Goal: Contribute content: Add original content to the website for others to see

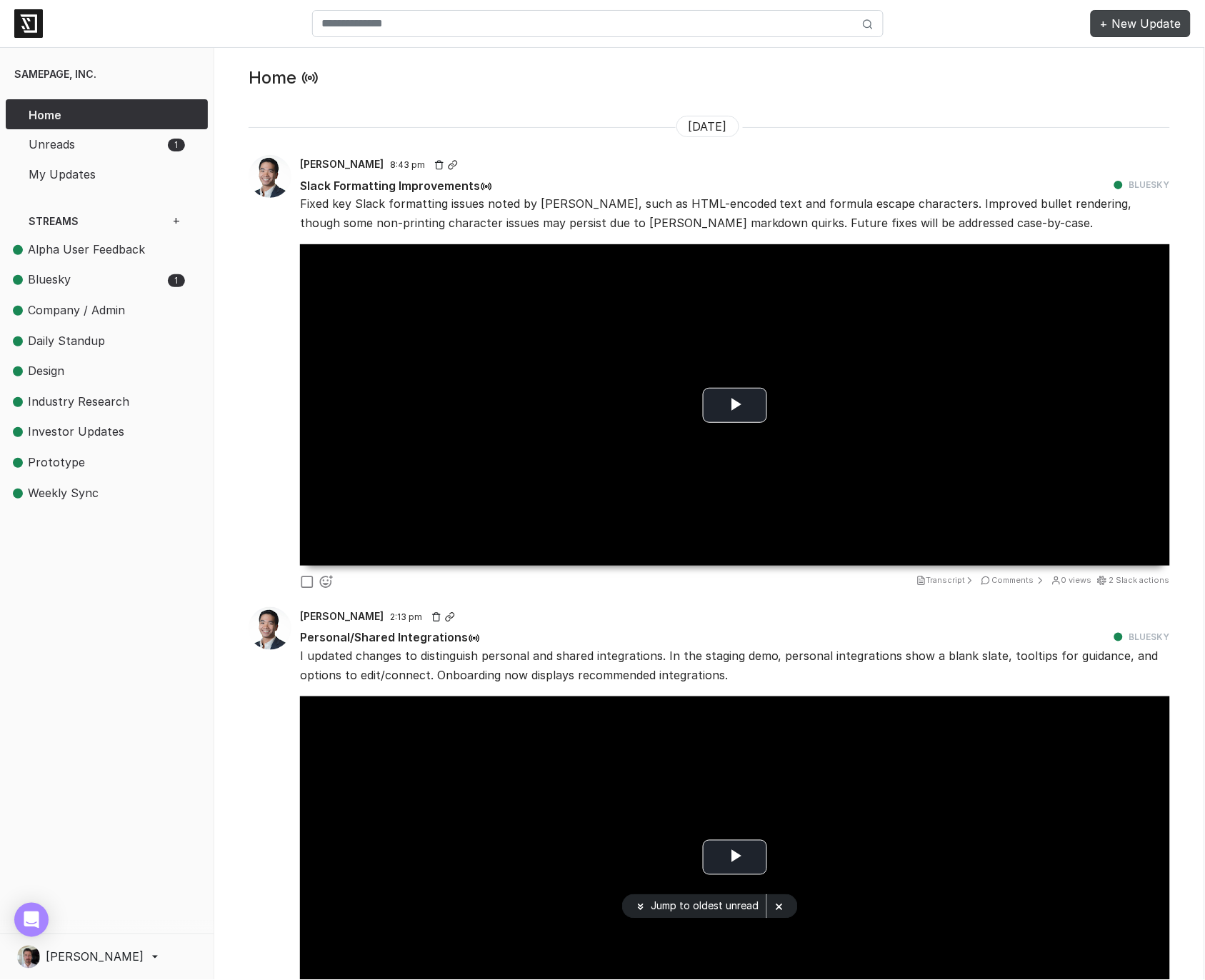
click at [1156, 19] on link "+ New Update" at bounding box center [1140, 23] width 100 height 27
select select "**"
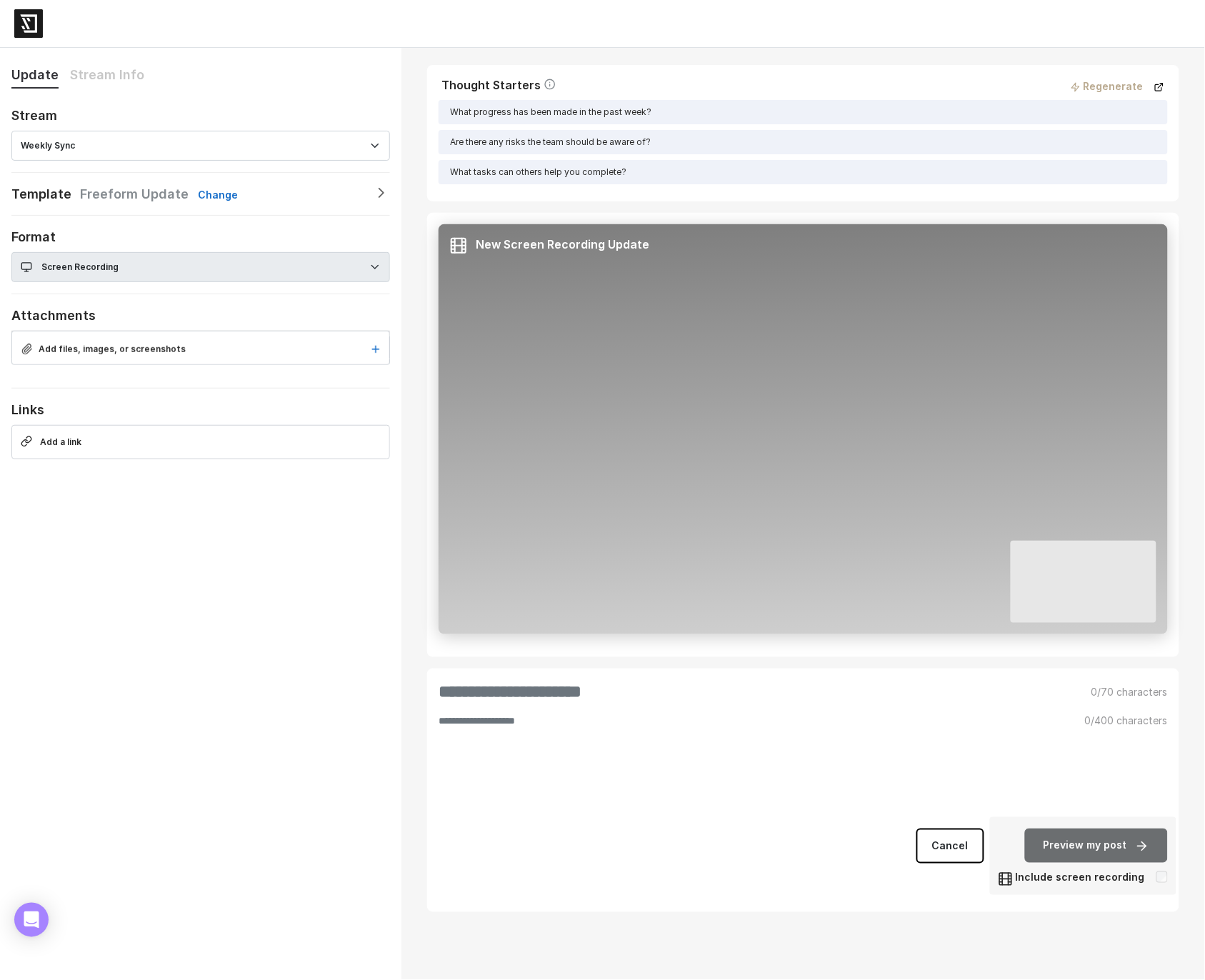
select select "********"
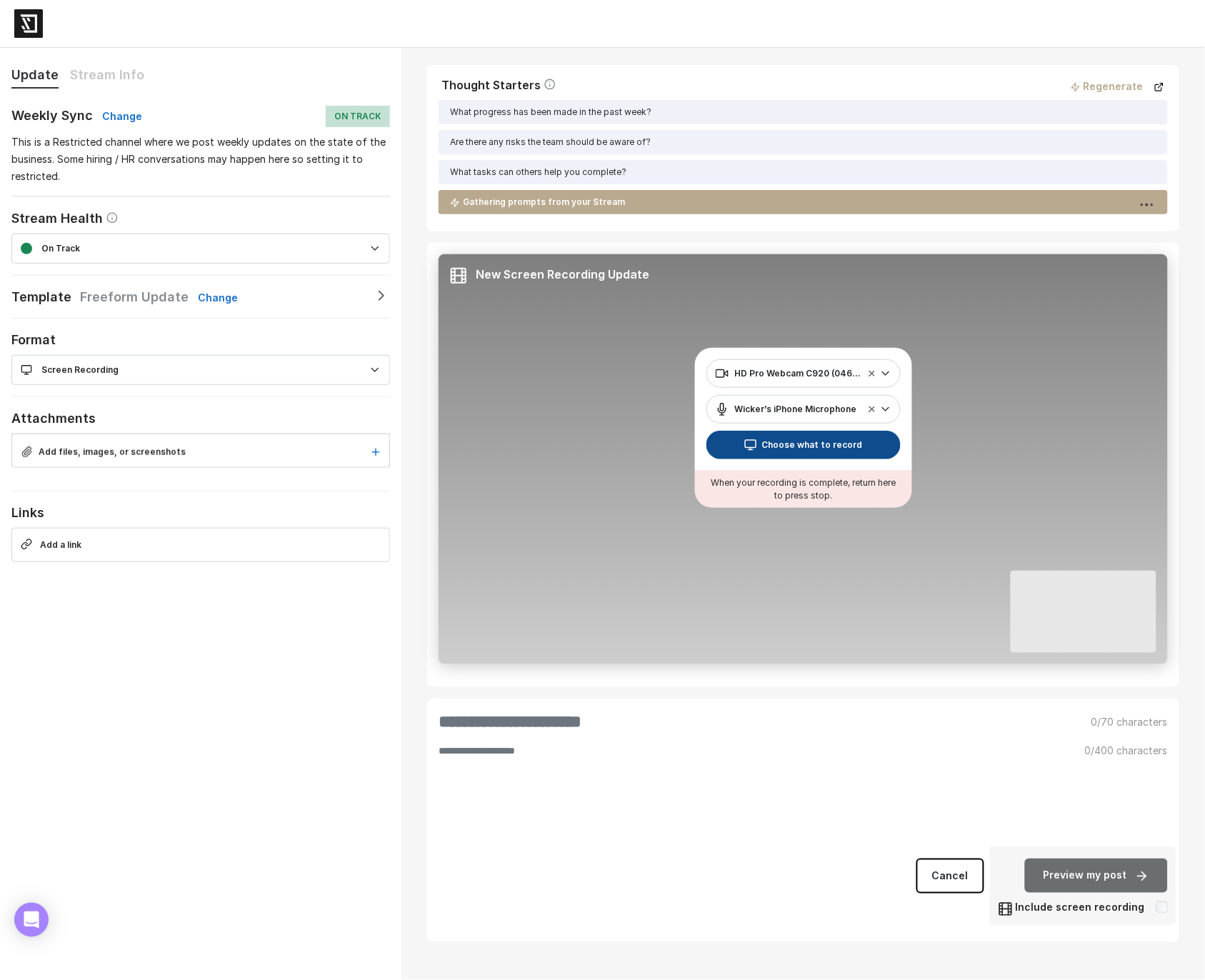
click at [844, 443] on button "Choose what to record" at bounding box center [803, 445] width 194 height 28
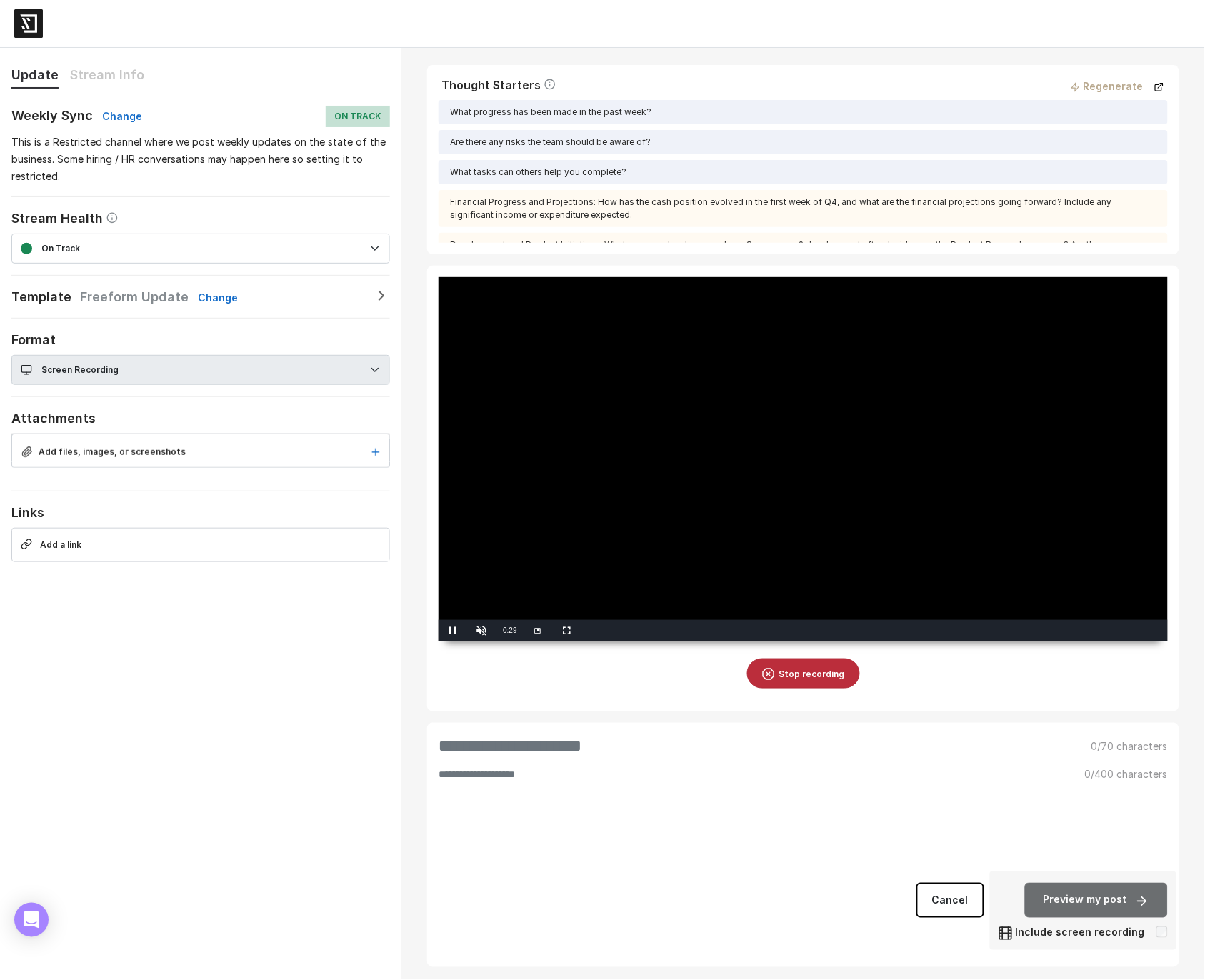
click at [814, 689] on button "Stop recording" at bounding box center [803, 674] width 113 height 30
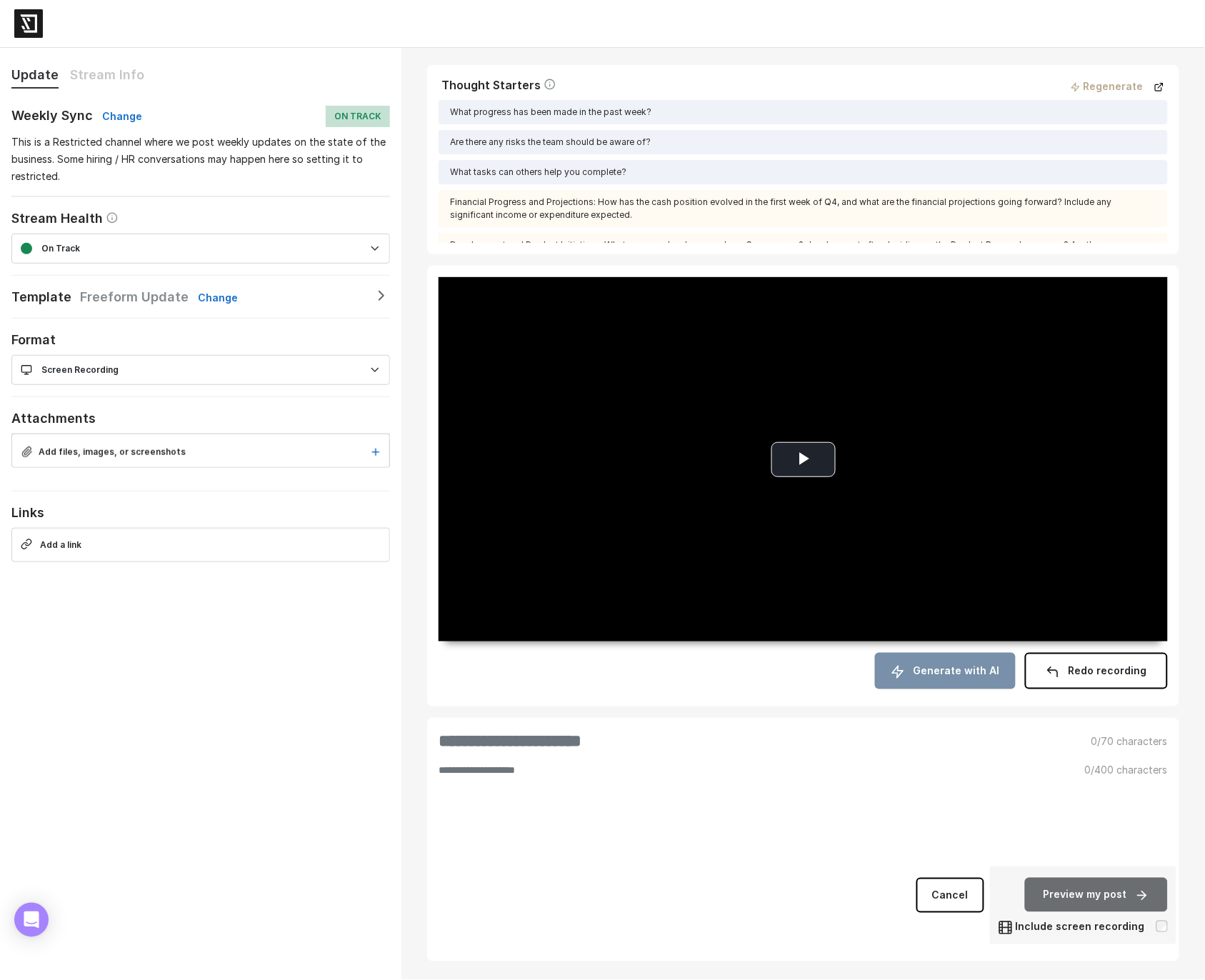
click at [956, 689] on button "Generate with AI" at bounding box center [945, 670] width 141 height 35
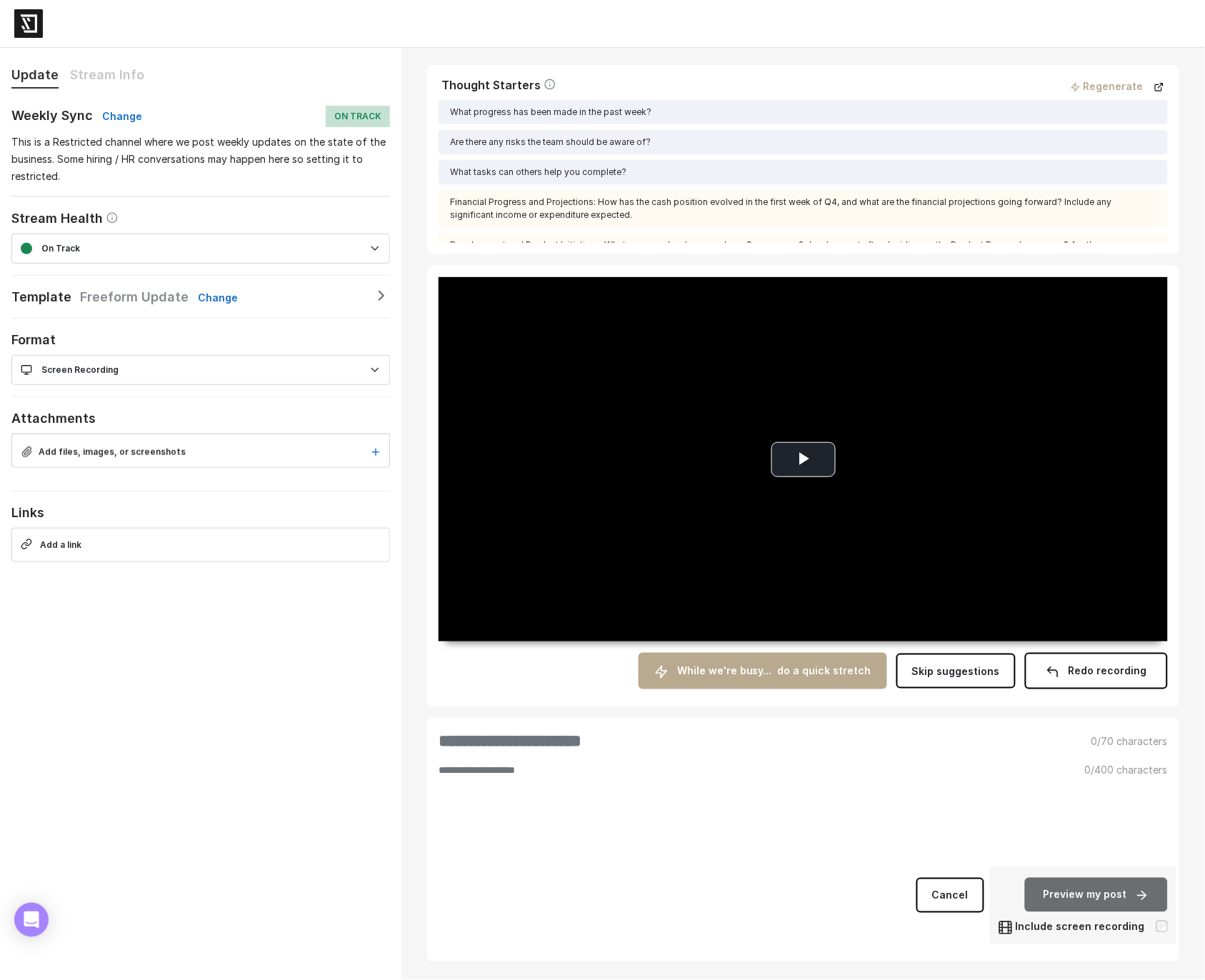
scroll to position [59, 0]
click at [975, 678] on span "Skip suggestions" at bounding box center [956, 671] width 88 height 12
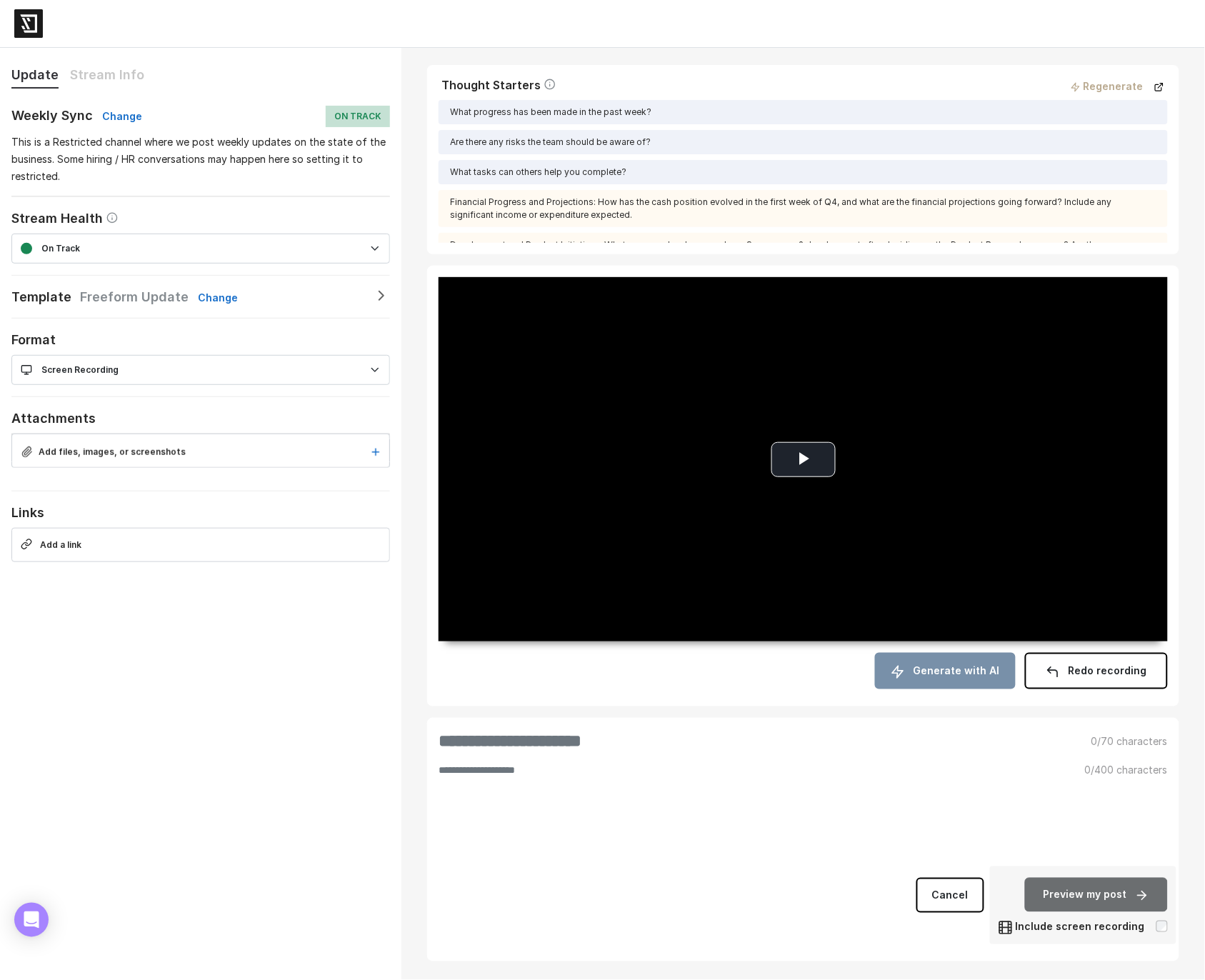
click at [958, 676] on span "Generate with AI" at bounding box center [956, 670] width 86 height 12
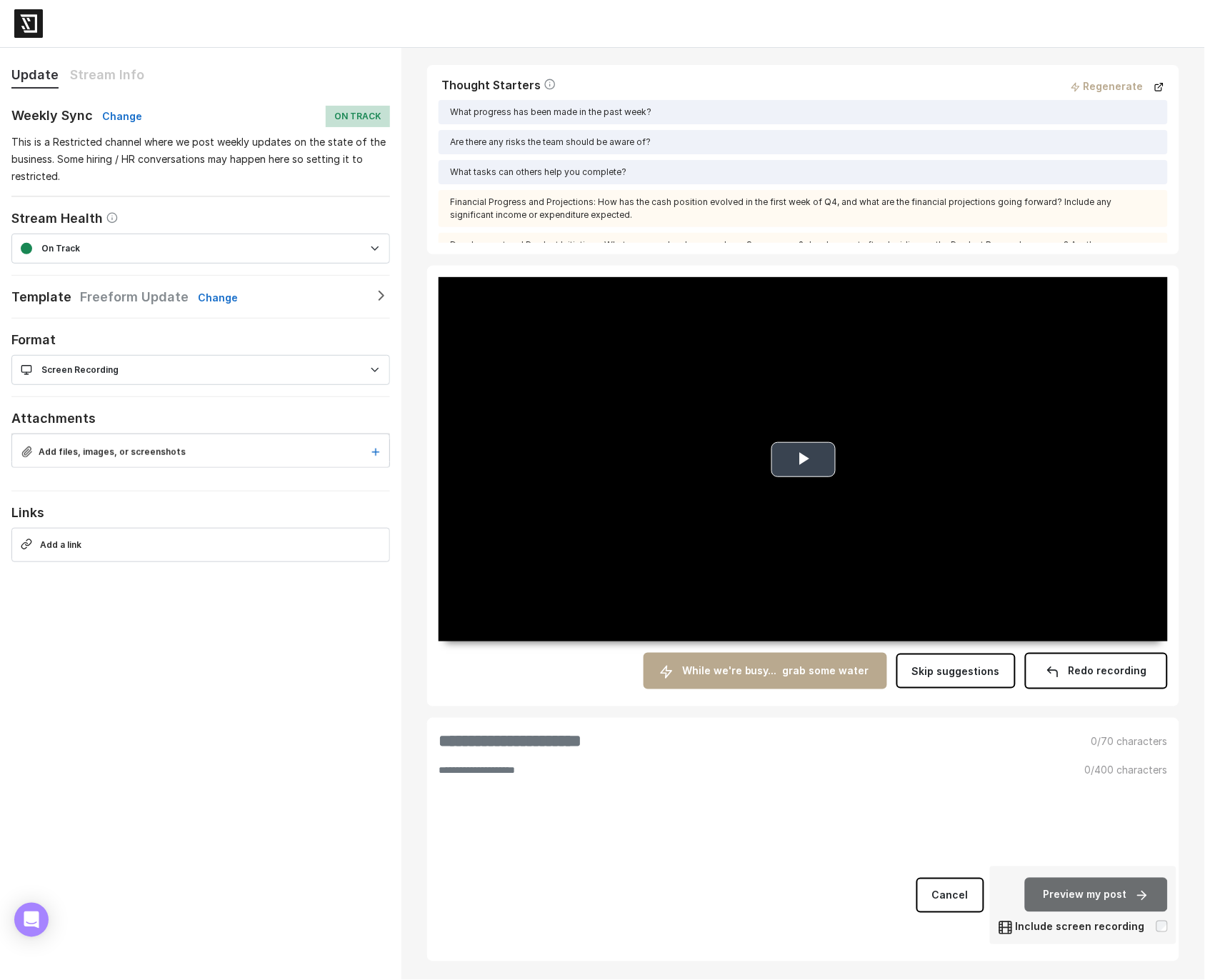
type input "**********"
type textarea "**********"
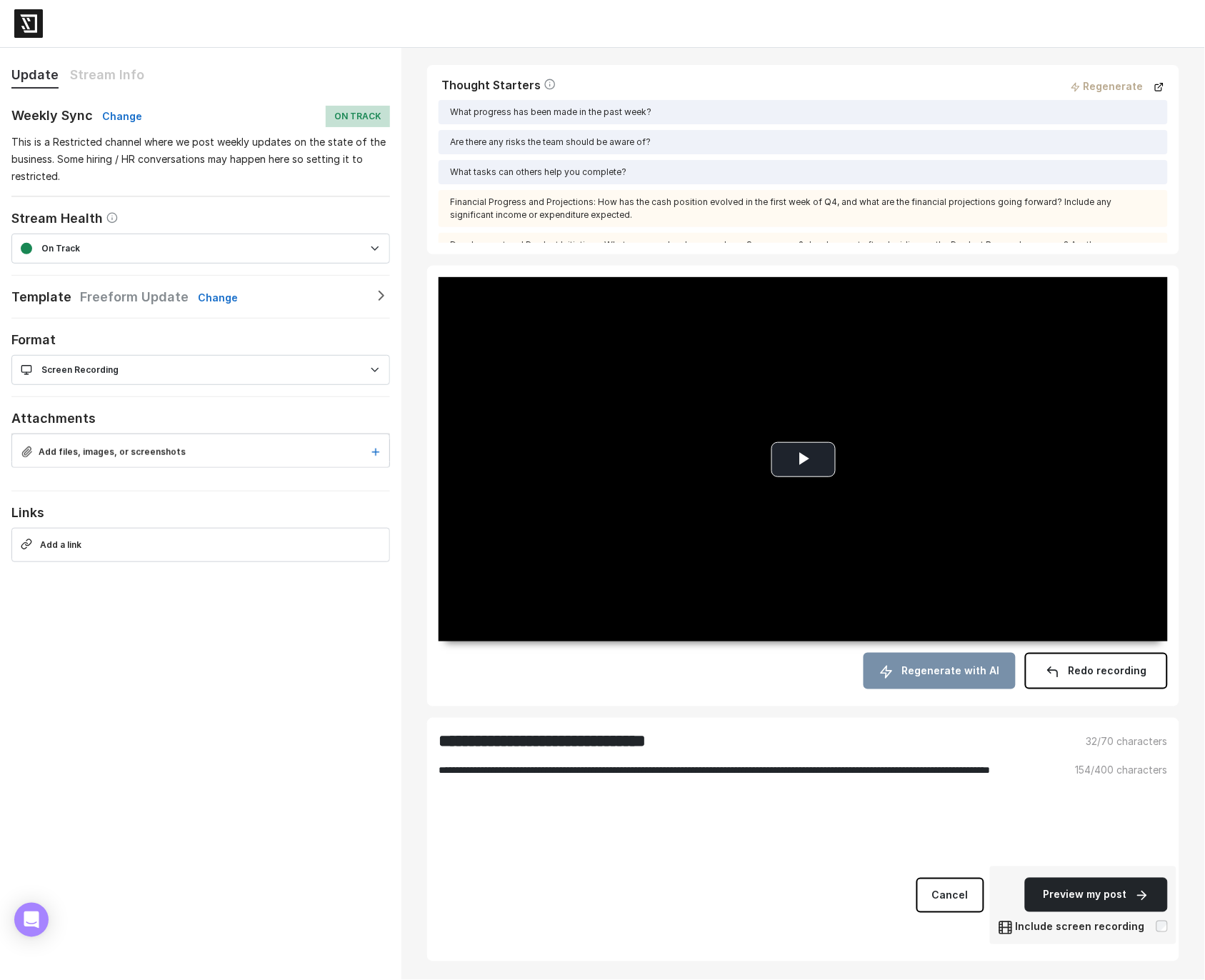
click at [1088, 858] on div "154 /400 characters" at bounding box center [1122, 815] width 109 height 103
click at [1089, 889] on button "Preview my post" at bounding box center [1096, 895] width 143 height 35
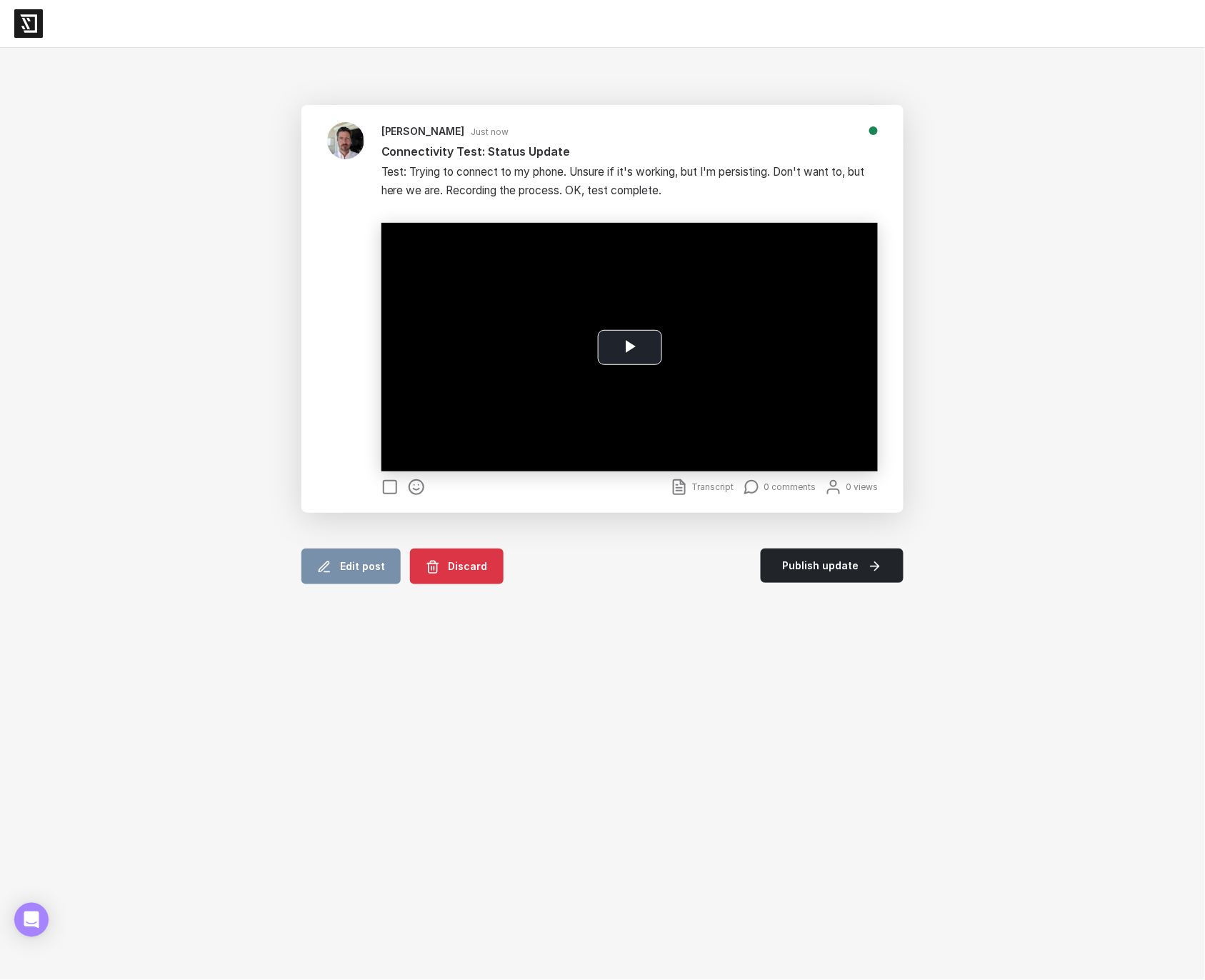
click at [723, 489] on span "Transcript" at bounding box center [713, 487] width 43 height 11
click at [721, 490] on span "Transcript" at bounding box center [713, 487] width 43 height 11
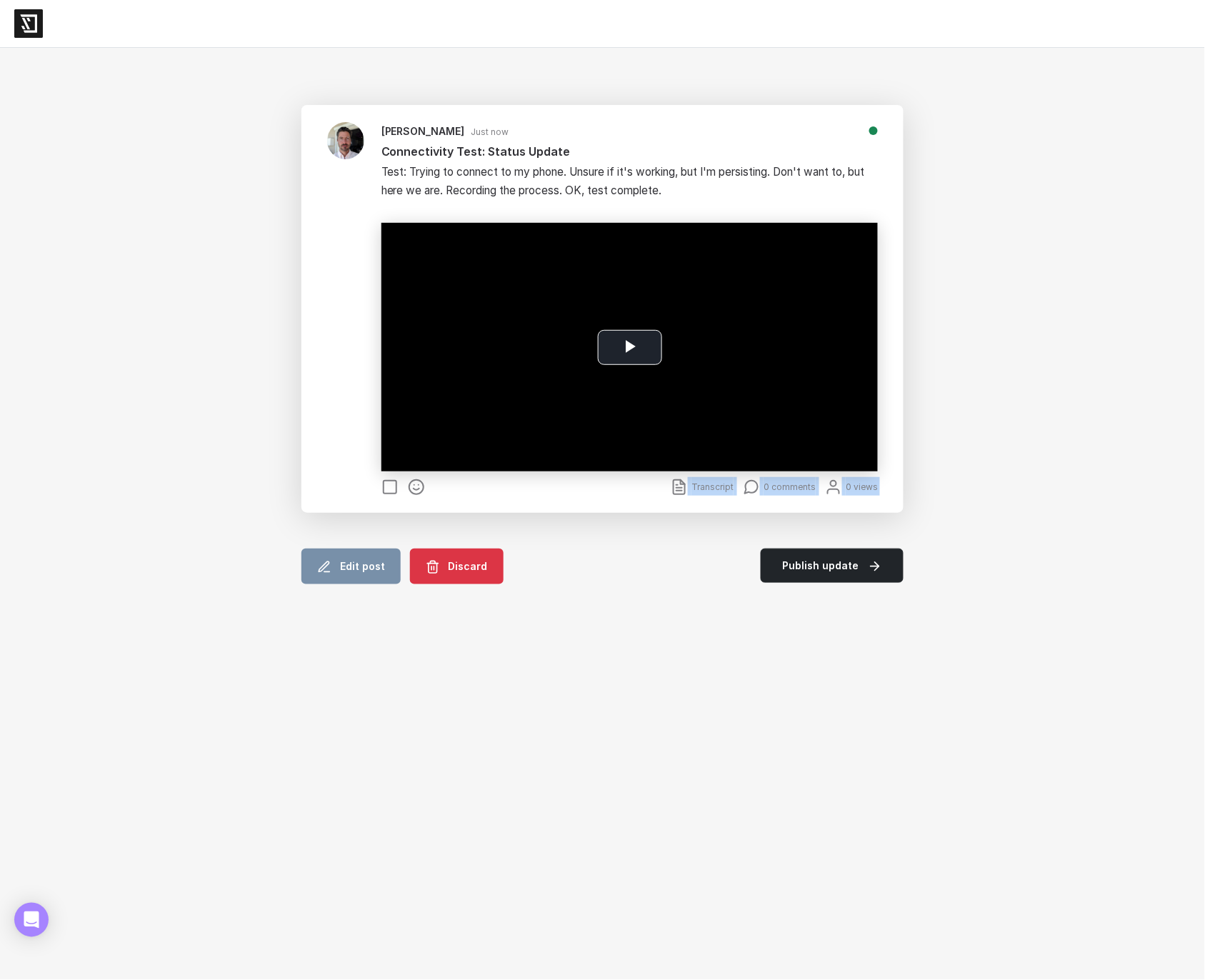
click at [721, 490] on span "Transcript" at bounding box center [713, 487] width 43 height 11
click at [600, 488] on div at bounding box center [518, 486] width 290 height 19
drag, startPoint x: 89, startPoint y: 139, endPoint x: 223, endPoint y: 110, distance: 137.1
click at [112, 128] on div "Paul Wicker Just now Connectivity Test: Status Update Test: Trying to connect t…" at bounding box center [602, 514] width 1205 height 932
click at [459, 550] on link "Discard" at bounding box center [457, 567] width 94 height 35
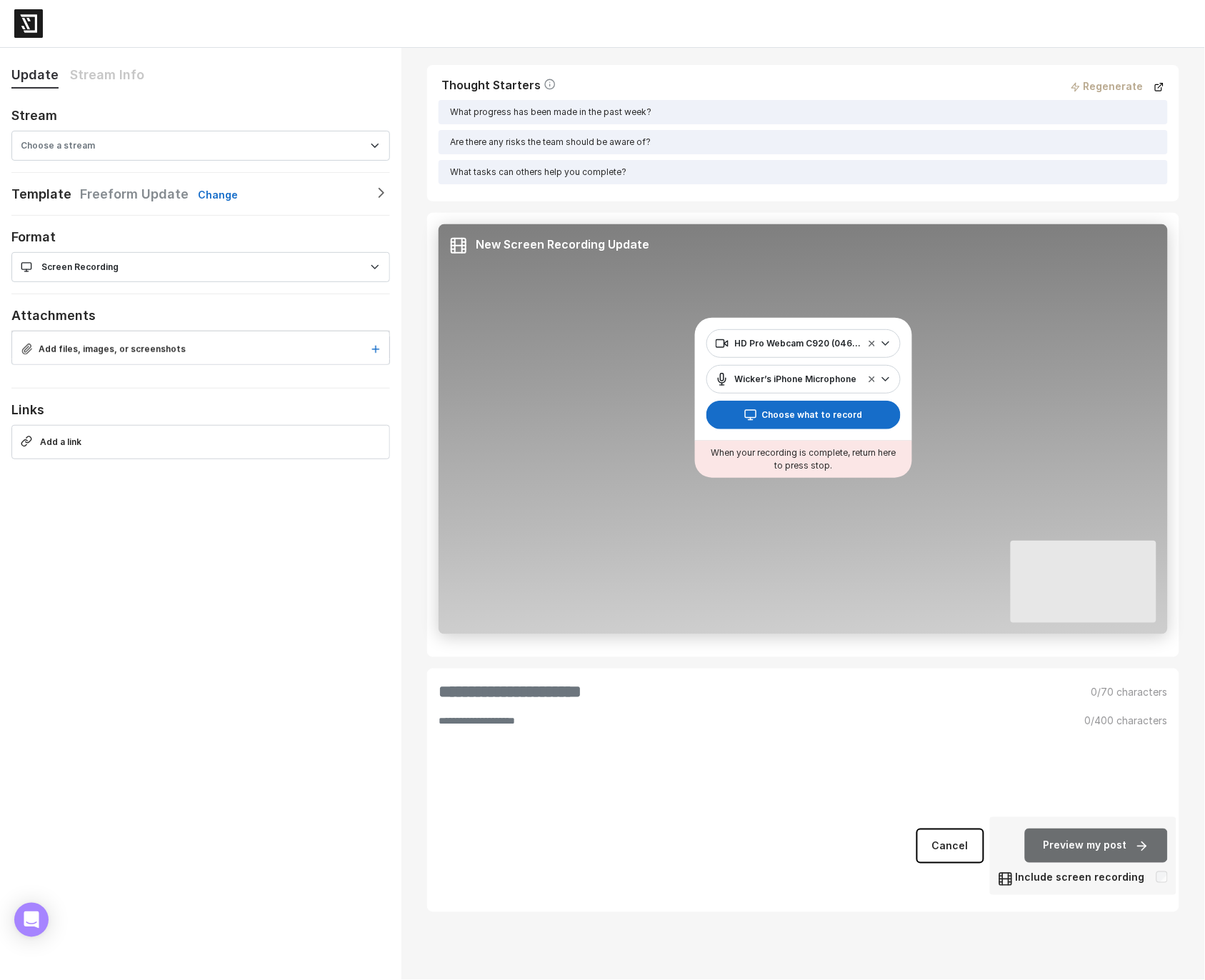
click at [971, 854] on link "Cancel" at bounding box center [951, 846] width 68 height 35
